Goal: Transaction & Acquisition: Purchase product/service

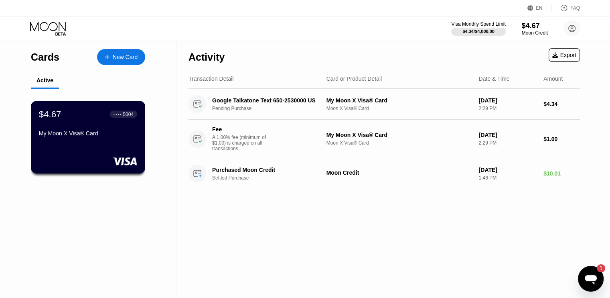
click at [119, 144] on div "$4.67 ● ● ● ● 5004 My Moon X Visa® Card" at bounding box center [88, 137] width 115 height 73
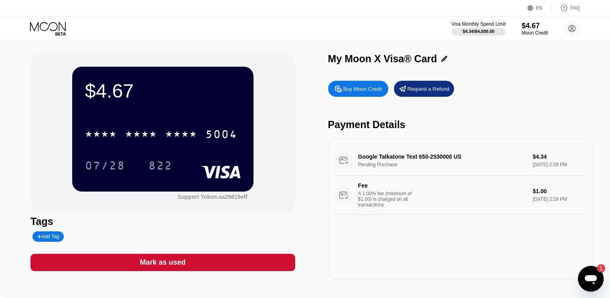
click at [356, 92] on div "Buy Moon Credit" at bounding box center [362, 88] width 39 height 7
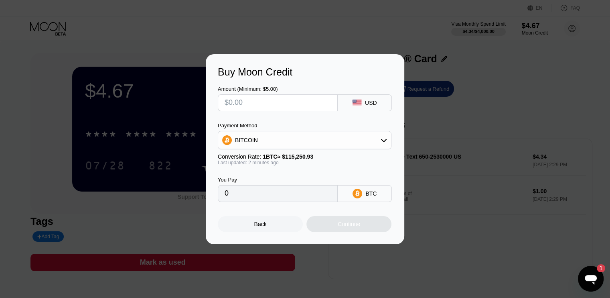
click at [273, 102] on input "text" at bounding box center [278, 103] width 106 height 16
type input "$31"
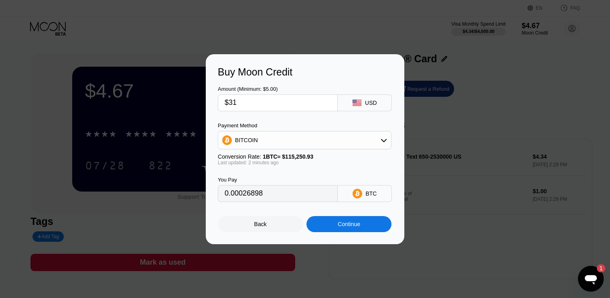
type input "0.00026898"
type input "$3"
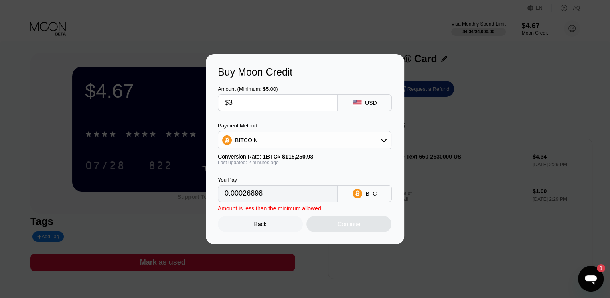
type input "0.00002604"
type input "0"
type input "$31"
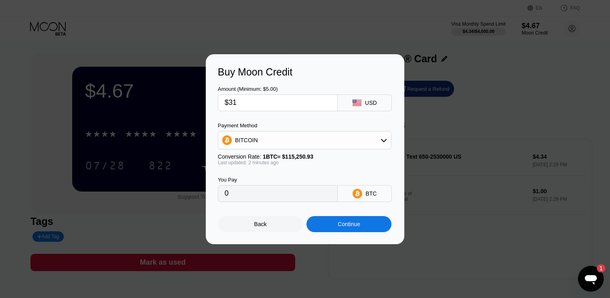
type input "0.00026898"
type input "$31"
click at [382, 136] on div "BITCOIN" at bounding box center [304, 140] width 173 height 16
click at [271, 175] on div "USDT on TRON" at bounding box center [304, 180] width 169 height 16
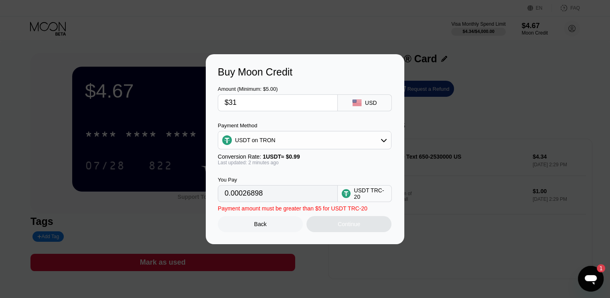
type input "31.31"
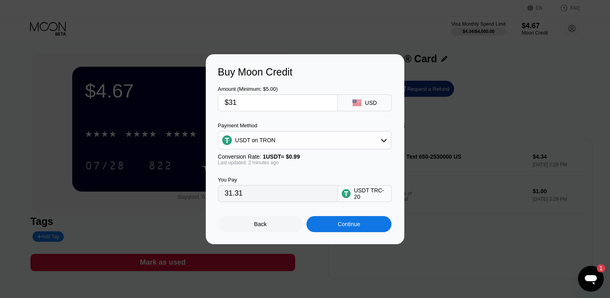
click at [262, 101] on input "$31" at bounding box center [278, 103] width 106 height 16
click at [232, 103] on input "$31" at bounding box center [278, 103] width 106 height 16
type input "$1"
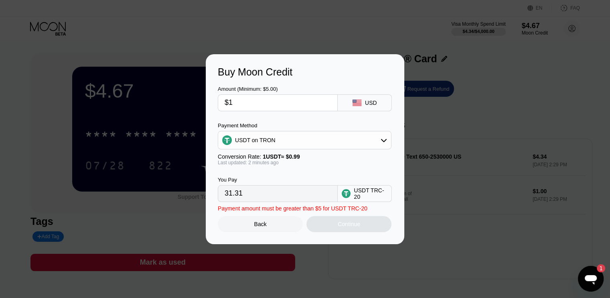
type input "1.01"
type input "$21"
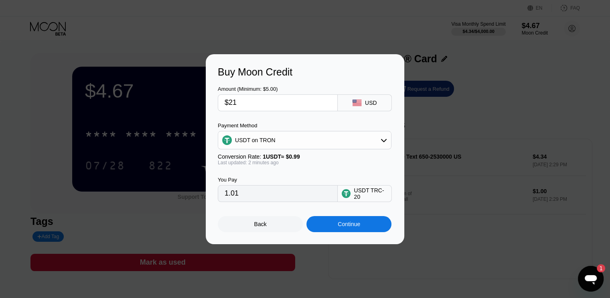
type input "21.21"
type input "$21"
click at [343, 224] on div "Continue" at bounding box center [349, 224] width 22 height 6
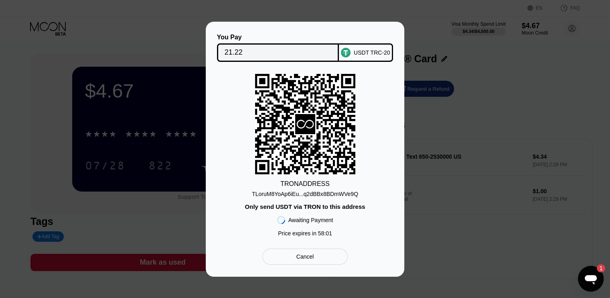
drag, startPoint x: 319, startPoint y: 195, endPoint x: 310, endPoint y: 163, distance: 32.6
click at [319, 194] on div "TLoruM8YoAp6iEu...q2dBBx8BDmWVe9Q" at bounding box center [305, 194] width 106 height 6
click at [337, 192] on div "TLoruM8YoAp6iEu...q2dBBx8BDmWVe9Q" at bounding box center [305, 194] width 106 height 6
click at [369, 190] on div "TRON ADDRESS TLoruM8YoAp6iEu...q2dBBx8BDmWVe9Q Only send USDT via TRON to this …" at bounding box center [305, 157] width 175 height 167
click at [345, 192] on div "TLoruM8YoAp6iEu...q2dBBx8BDmWVe9Q" at bounding box center [305, 194] width 106 height 6
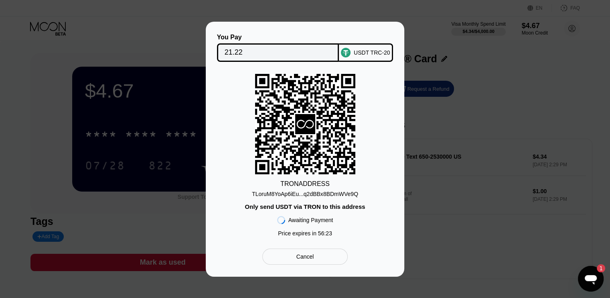
click at [353, 191] on div "TLoruM8YoAp6iEu...q2dBBx8BDmWVe9Q" at bounding box center [305, 194] width 106 height 6
click at [373, 179] on div "TRON ADDRESS TLoruM8YoAp6iEu...q2dBBx8BDmWVe9Q Only send USDT via TRON to this …" at bounding box center [305, 157] width 175 height 167
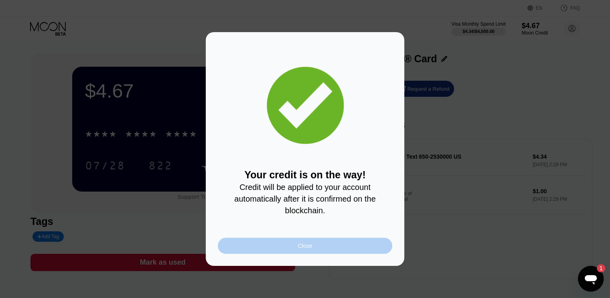
click at [318, 248] on div "Close" at bounding box center [305, 246] width 175 height 16
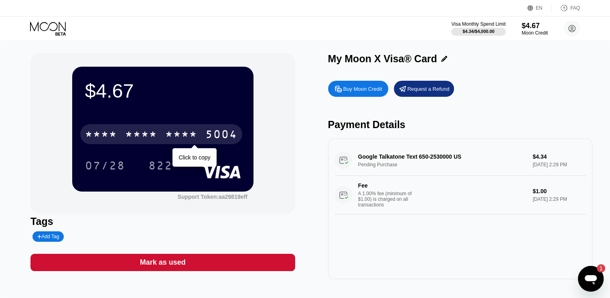
click at [101, 138] on div "* * * *" at bounding box center [101, 135] width 32 height 13
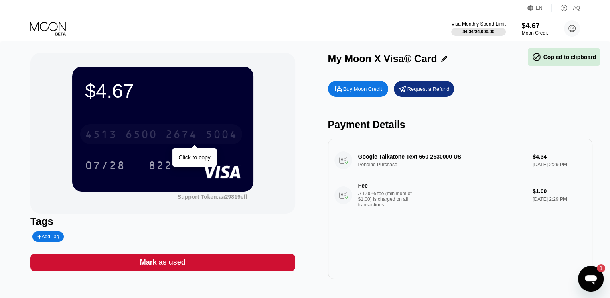
click at [115, 136] on div "4513" at bounding box center [101, 135] width 32 height 13
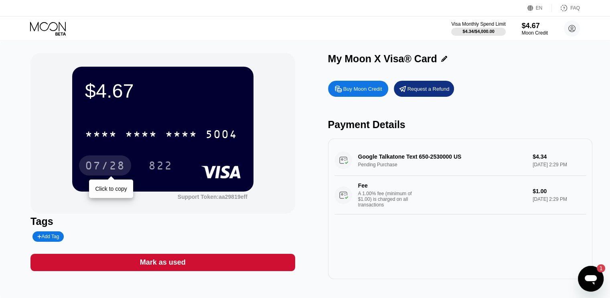
click at [115, 165] on div "07/28" at bounding box center [105, 166] width 40 height 13
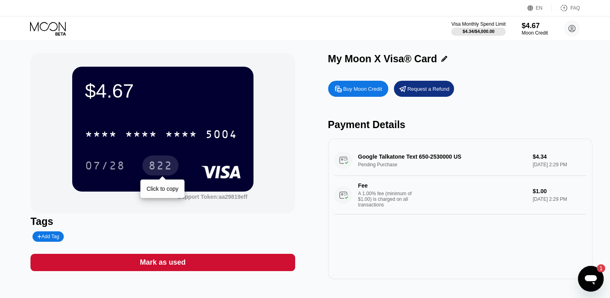
click at [159, 168] on div "822" at bounding box center [160, 166] width 24 height 13
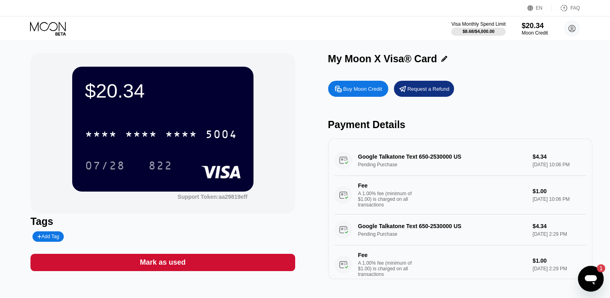
click at [317, 133] on div "$20.34 * * * * * * * * * * * * 5004 07/28 822 Support Token: aa29819eff Tags Ad…" at bounding box center [304, 166] width 549 height 226
drag, startPoint x: 326, startPoint y: 127, endPoint x: 431, endPoint y: 127, distance: 104.7
click at [431, 127] on div "$20.34 * * * * * * * * * * * * 5004 07/28 822 Support Token: aa29819eff Tags Ad…" at bounding box center [304, 166] width 549 height 226
drag, startPoint x: 329, startPoint y: 128, endPoint x: 415, endPoint y: 126, distance: 86.7
click at [415, 126] on div "Payment Details" at bounding box center [460, 125] width 264 height 12
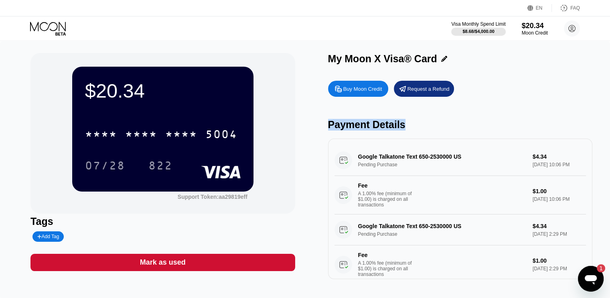
click at [416, 126] on div "Payment Details" at bounding box center [460, 125] width 264 height 12
click at [295, 150] on div "$20.34 * * * * * * * * * * * * 5004 07/28 822 Support Token: aa29819eff" at bounding box center [162, 133] width 264 height 161
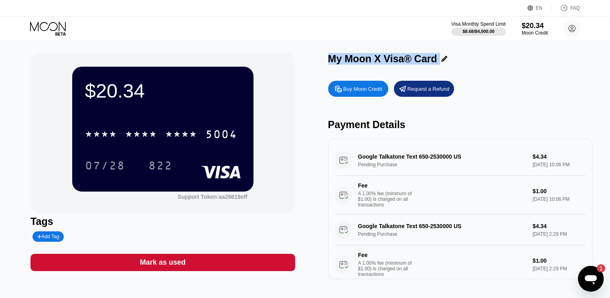
drag, startPoint x: 329, startPoint y: 60, endPoint x: 468, endPoint y: 59, distance: 139.6
click at [468, 59] on div "My Moon X Visa® Card" at bounding box center [460, 59] width 264 height 12
click at [339, 61] on div "My Moon X Visa® Card" at bounding box center [382, 59] width 109 height 12
drag, startPoint x: 329, startPoint y: 60, endPoint x: 452, endPoint y: 61, distance: 123.2
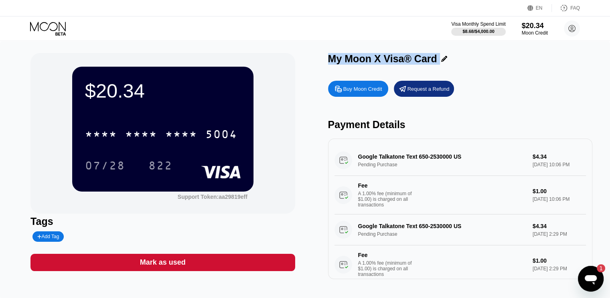
click at [452, 61] on div "My Moon X Visa® Card" at bounding box center [460, 59] width 264 height 12
click at [394, 57] on div "My Moon X Visa® Card" at bounding box center [382, 59] width 109 height 12
